Goal: Task Accomplishment & Management: Manage account settings

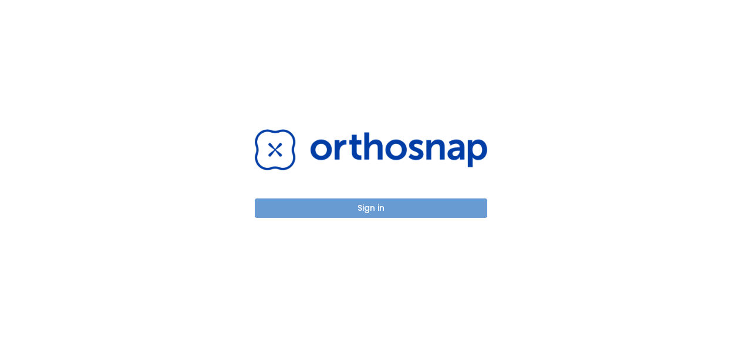
click at [414, 205] on button "Sign in" at bounding box center [371, 207] width 232 height 19
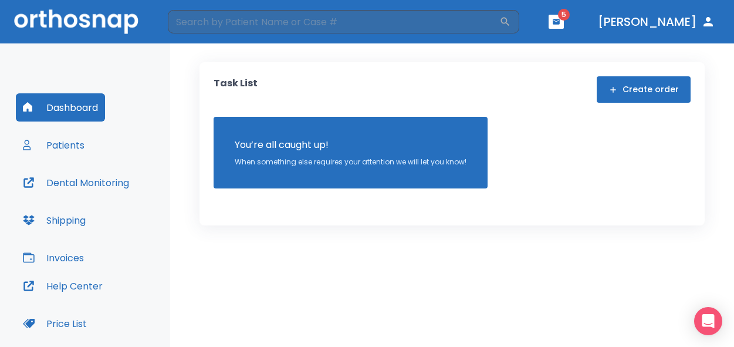
click at [67, 148] on button "Patients" at bounding box center [54, 145] width 76 height 28
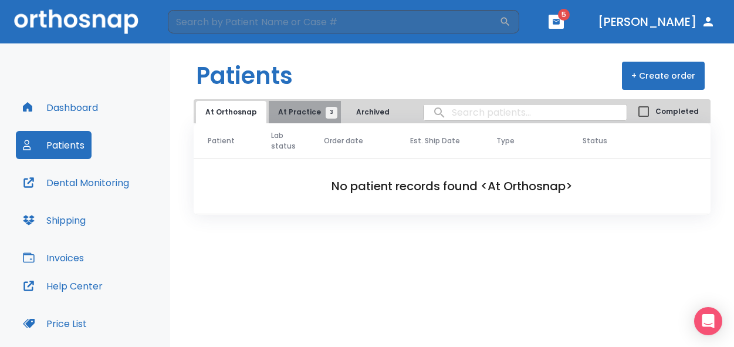
click at [302, 116] on span "At Practice 3" at bounding box center [304, 112] width 53 height 11
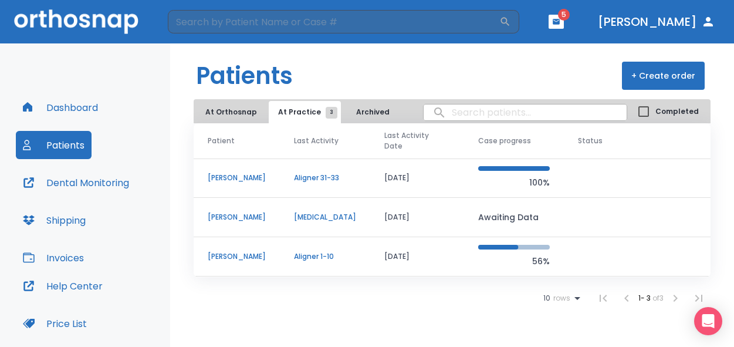
click at [248, 173] on p "[PERSON_NAME]" at bounding box center [237, 178] width 58 height 11
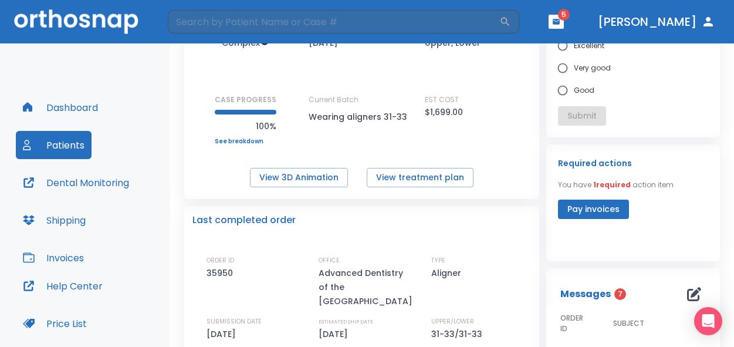
scroll to position [117, 0]
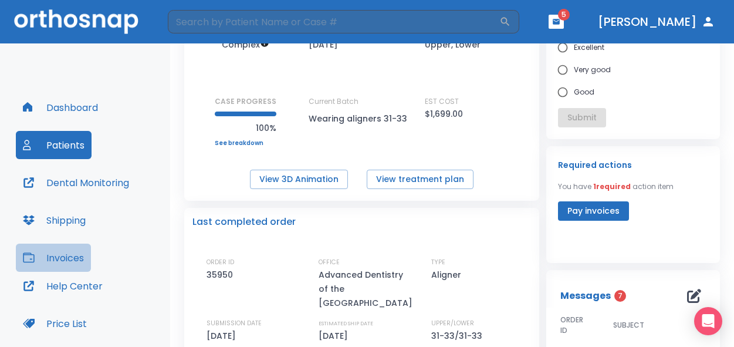
click at [62, 255] on button "Invoices" at bounding box center [53, 258] width 75 height 28
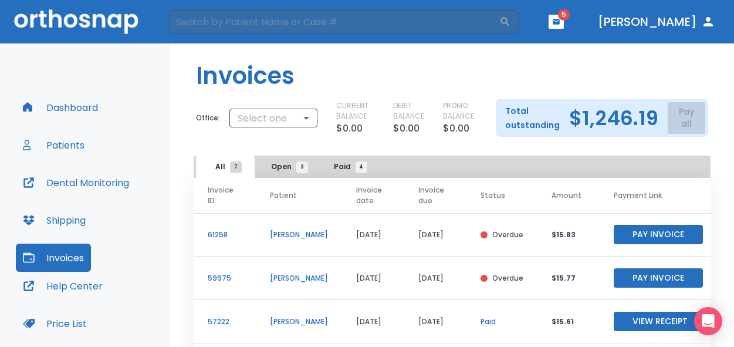
click at [288, 236] on p "[PERSON_NAME]" at bounding box center [299, 234] width 58 height 11
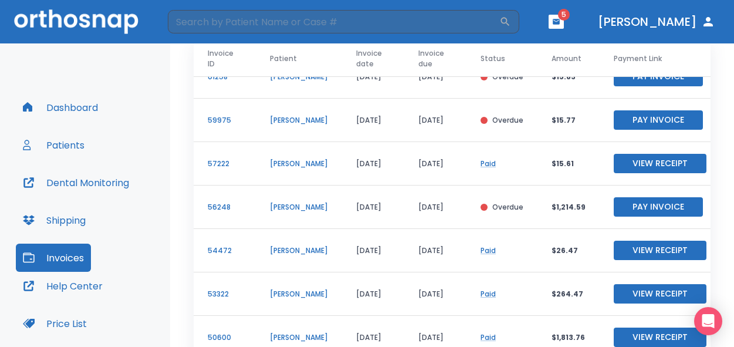
scroll to position [183, 0]
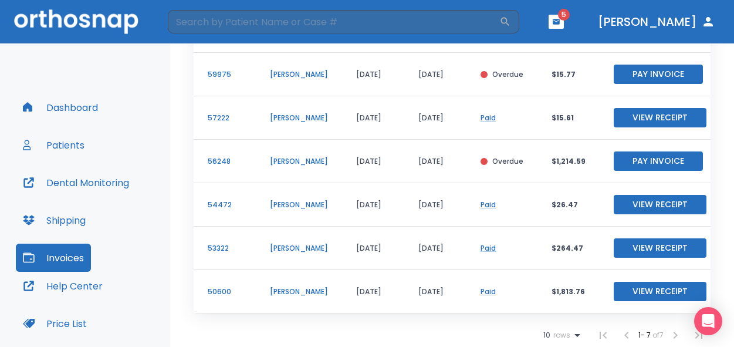
click at [625, 283] on button "View Receipt" at bounding box center [660, 291] width 93 height 19
click at [58, 150] on button "Patients" at bounding box center [54, 145] width 76 height 28
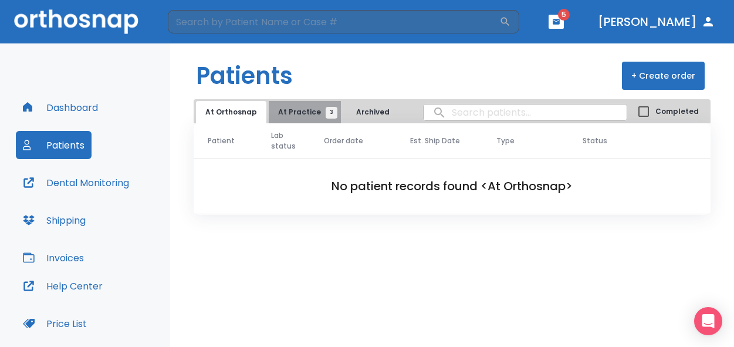
click at [311, 110] on span "At Practice 3" at bounding box center [304, 112] width 53 height 11
